Goal: Book appointment/travel/reservation

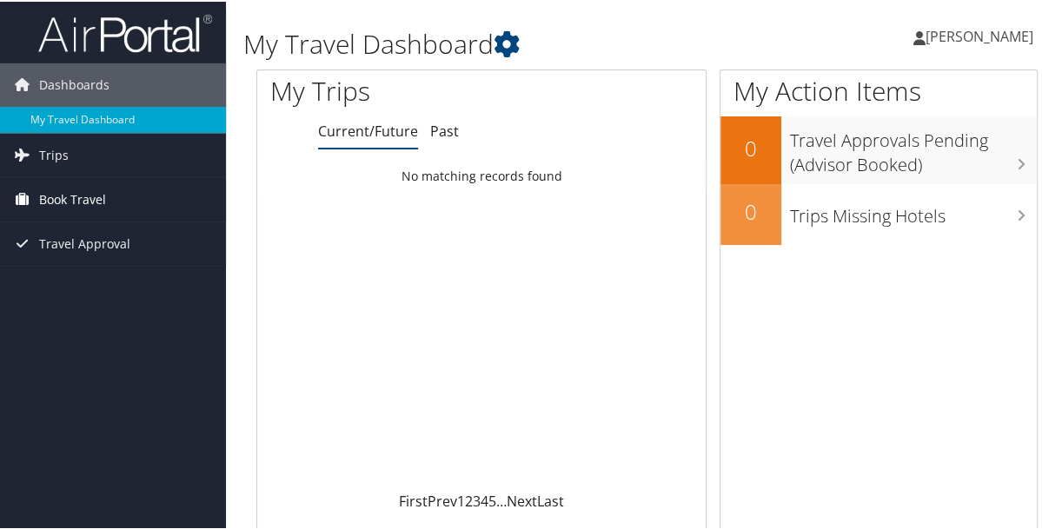
click at [40, 196] on span "Book Travel" at bounding box center [72, 197] width 67 height 43
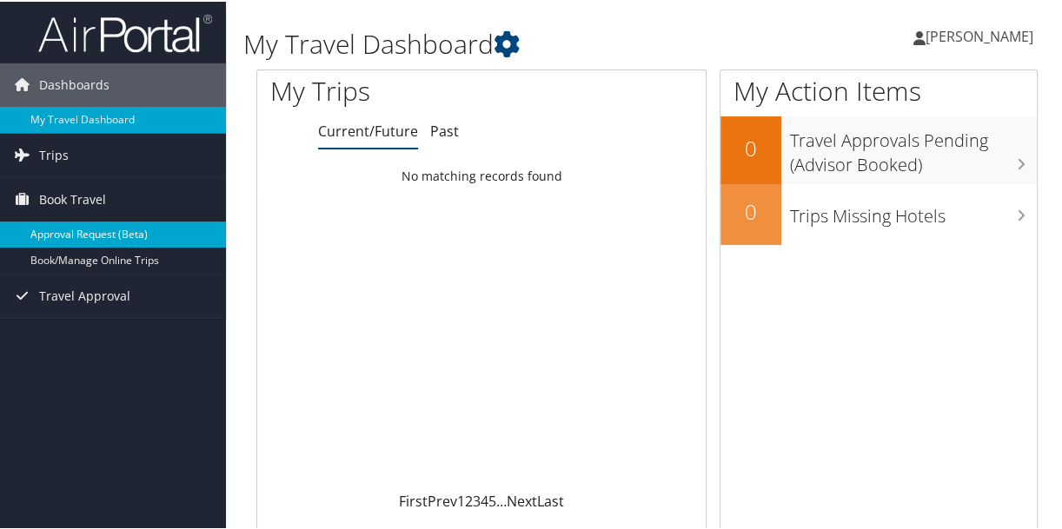
click at [50, 225] on link "Approval Request (Beta)" at bounding box center [113, 233] width 226 height 26
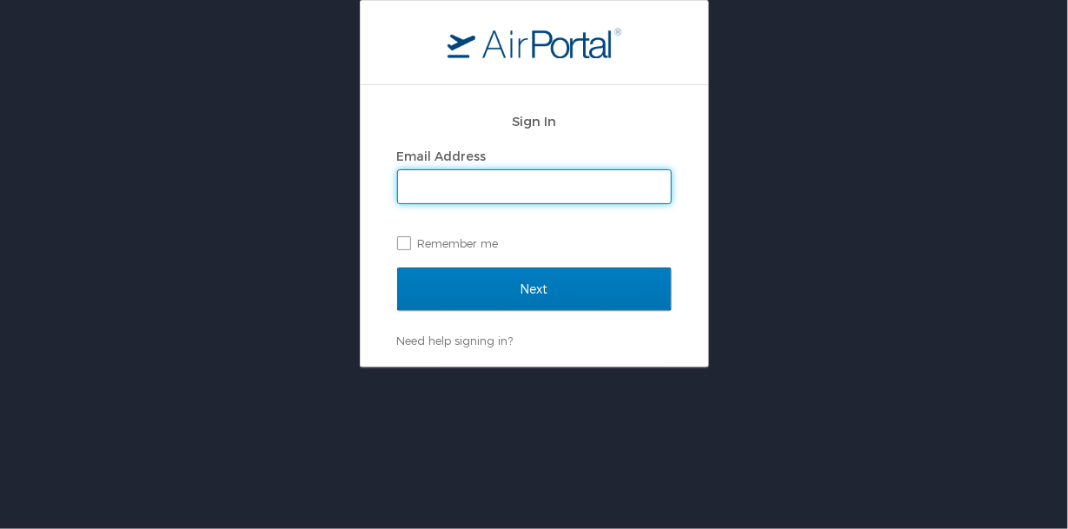
click at [245, 165] on div "Sign In Email Address Remember me Next Need help signing in? Forgot password? H…" at bounding box center [534, 184] width 1068 height 368
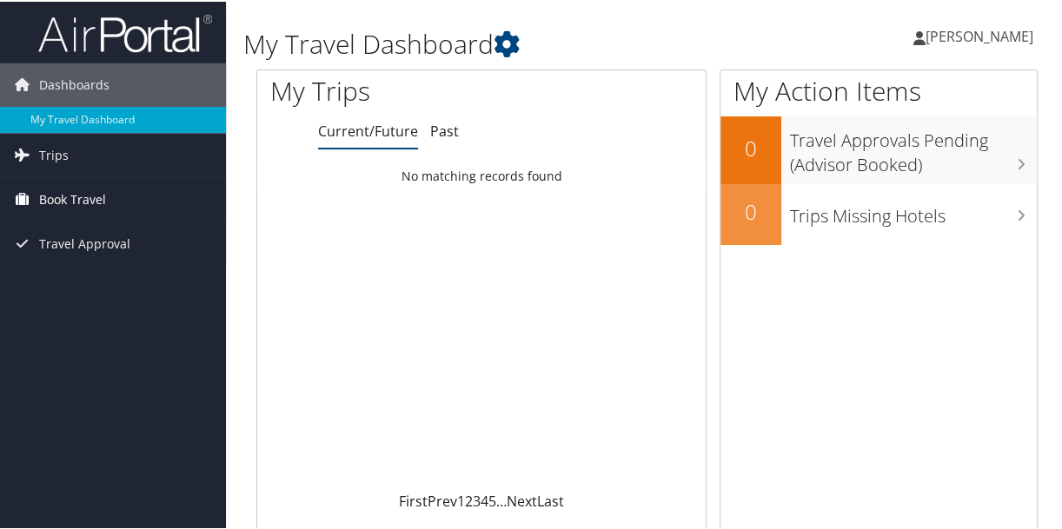
click at [54, 198] on span "Book Travel" at bounding box center [72, 197] width 67 height 43
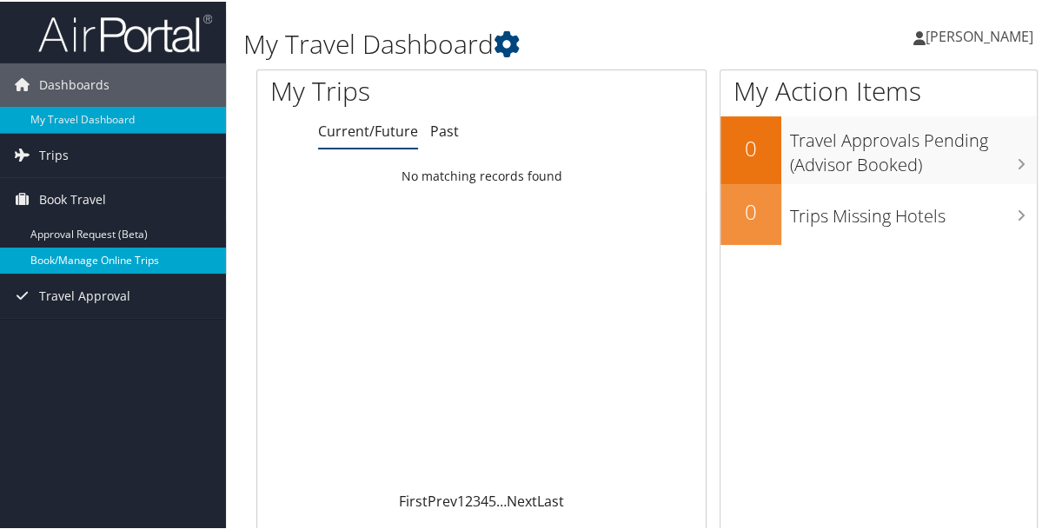
click at [54, 256] on link "Book/Manage Online Trips" at bounding box center [113, 259] width 226 height 26
